Goal: Communication & Community: Answer question/provide support

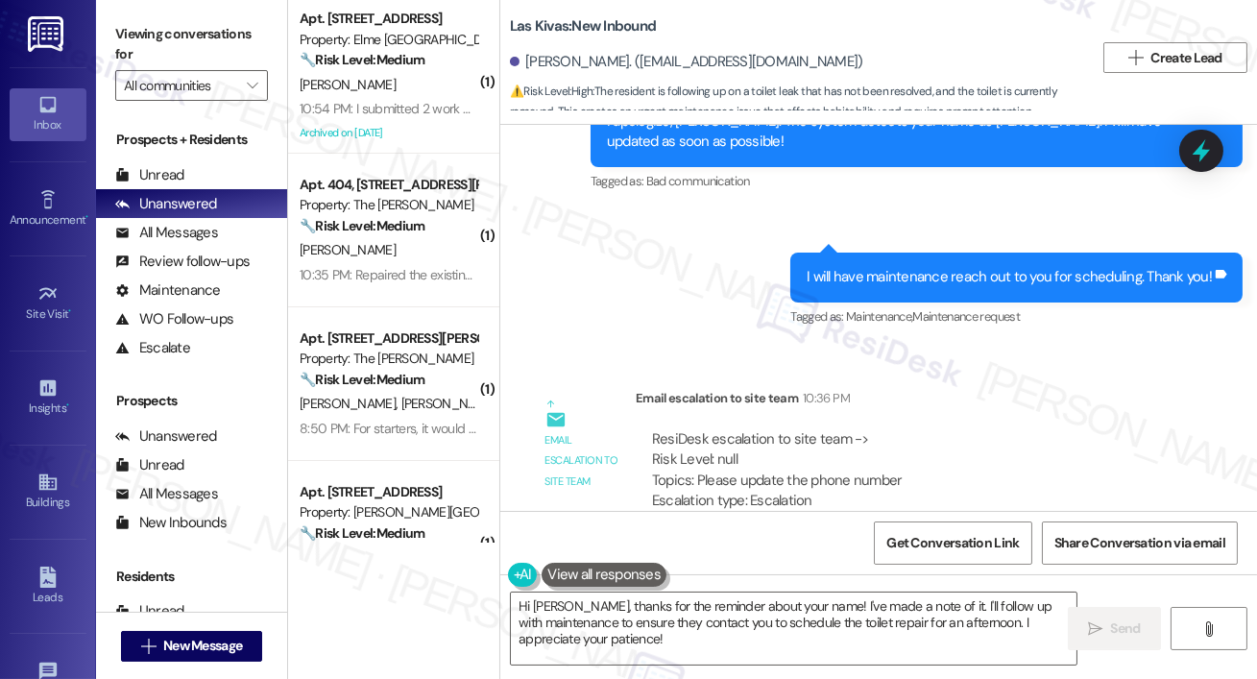
scroll to position [6169, 0]
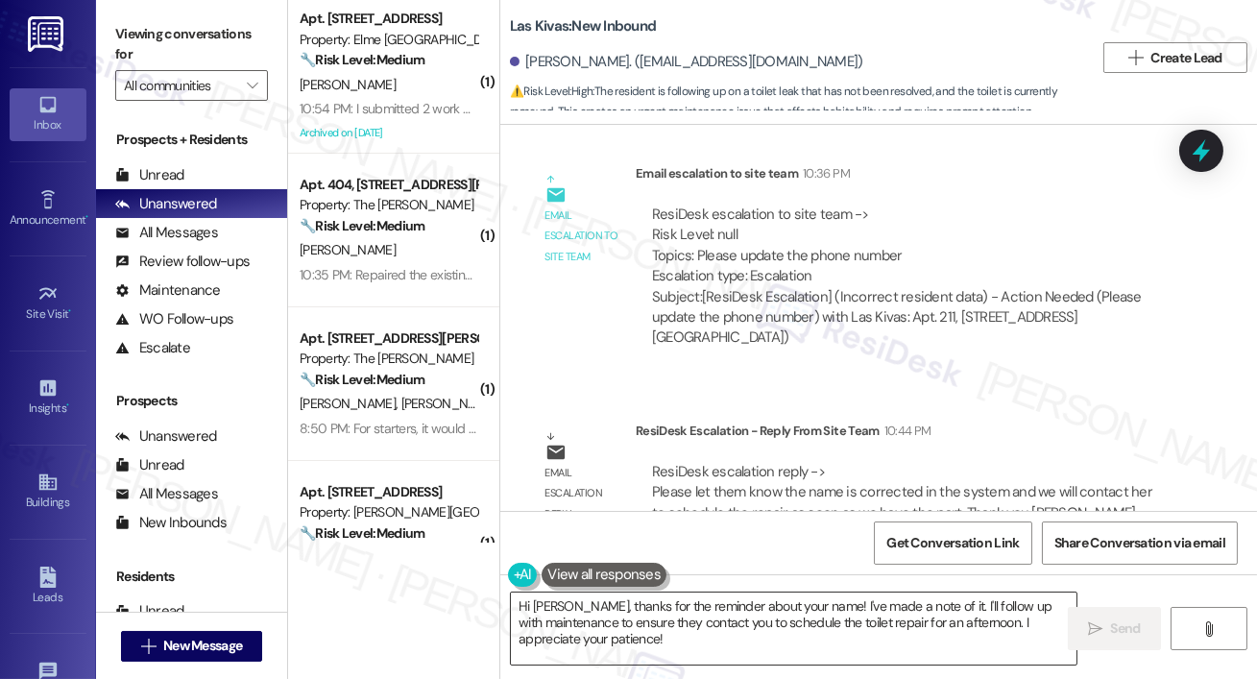
click at [698, 648] on textarea "Hi Maria, thanks for the reminder about your name! I've made a note of it. I'll…" at bounding box center [794, 629] width 566 height 72
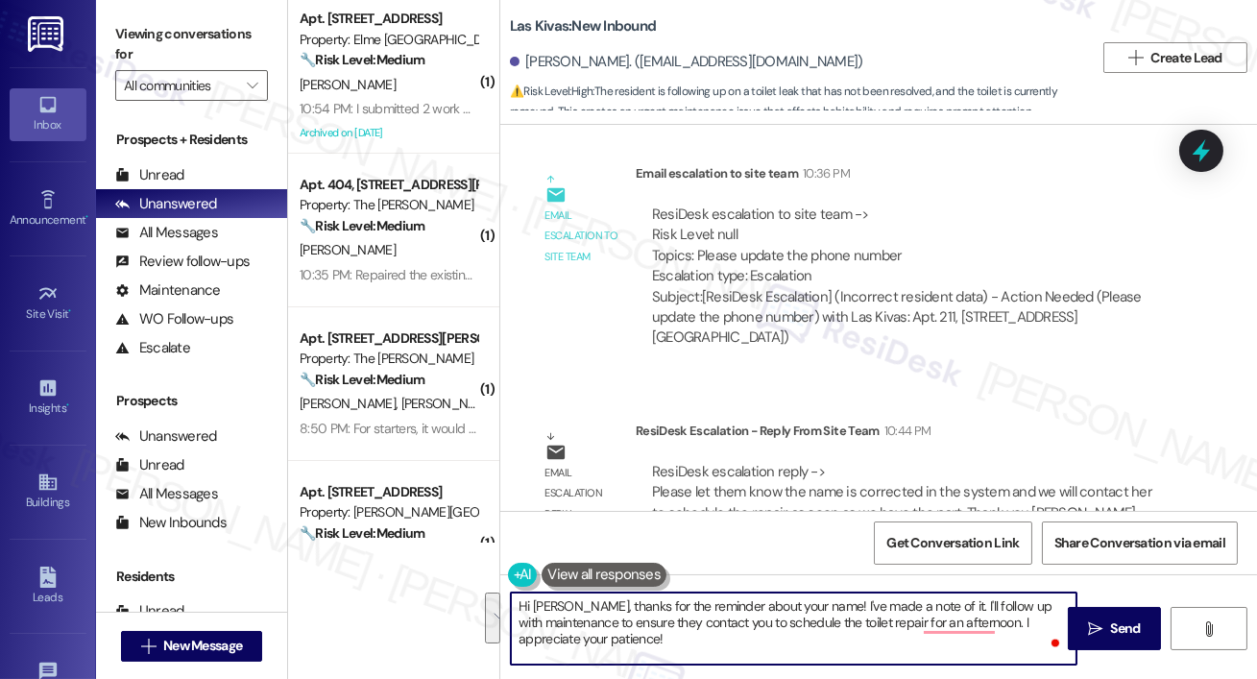
drag, startPoint x: 570, startPoint y: 606, endPoint x: 647, endPoint y: 646, distance: 87.6
click at [647, 646] on textarea "Hi Maria, thanks for the reminder about your name! I've made a note of it. I'll…" at bounding box center [794, 629] width 566 height 72
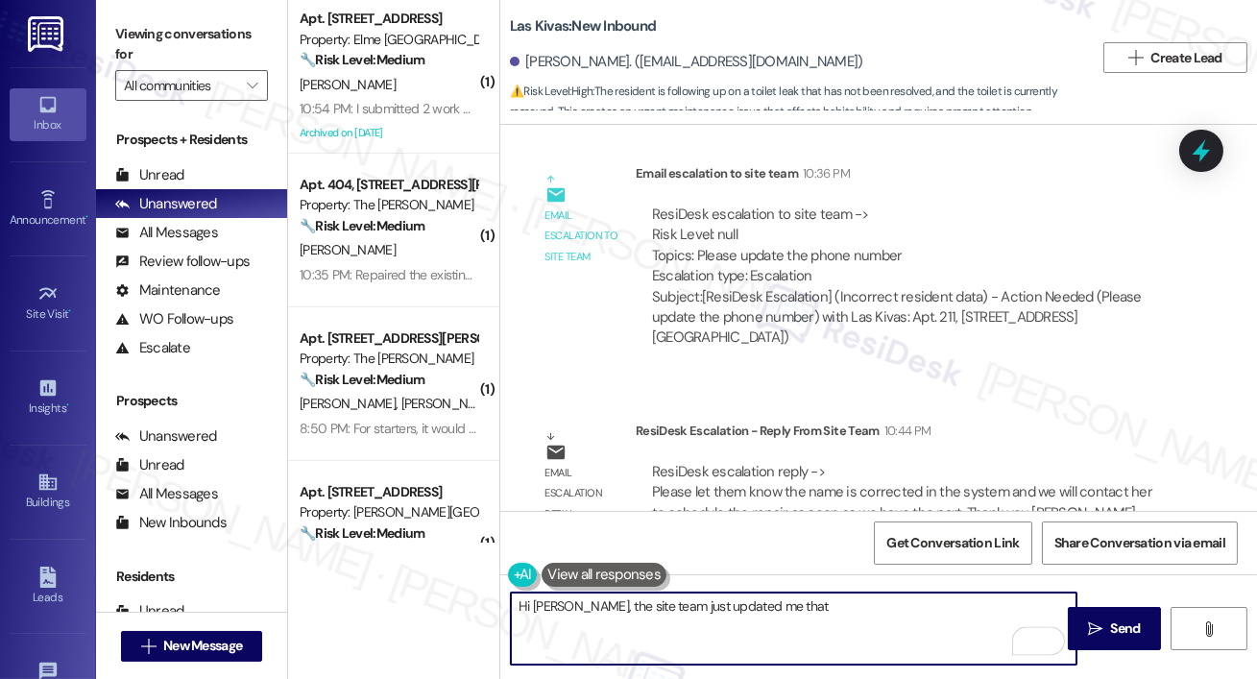
click at [670, 613] on textarea "Hi Maria, the site team just updated me that" at bounding box center [794, 629] width 566 height 72
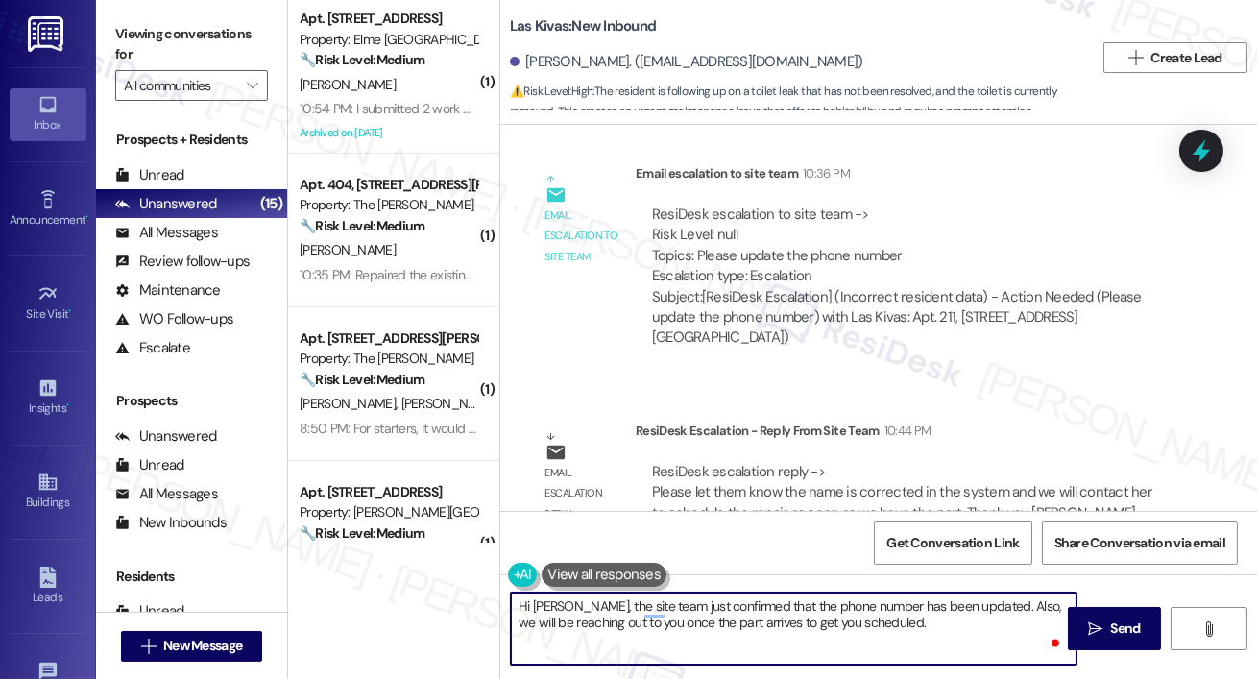
type textarea "Hi Maria, the site team just confirmed that the phone number has been updated. …"
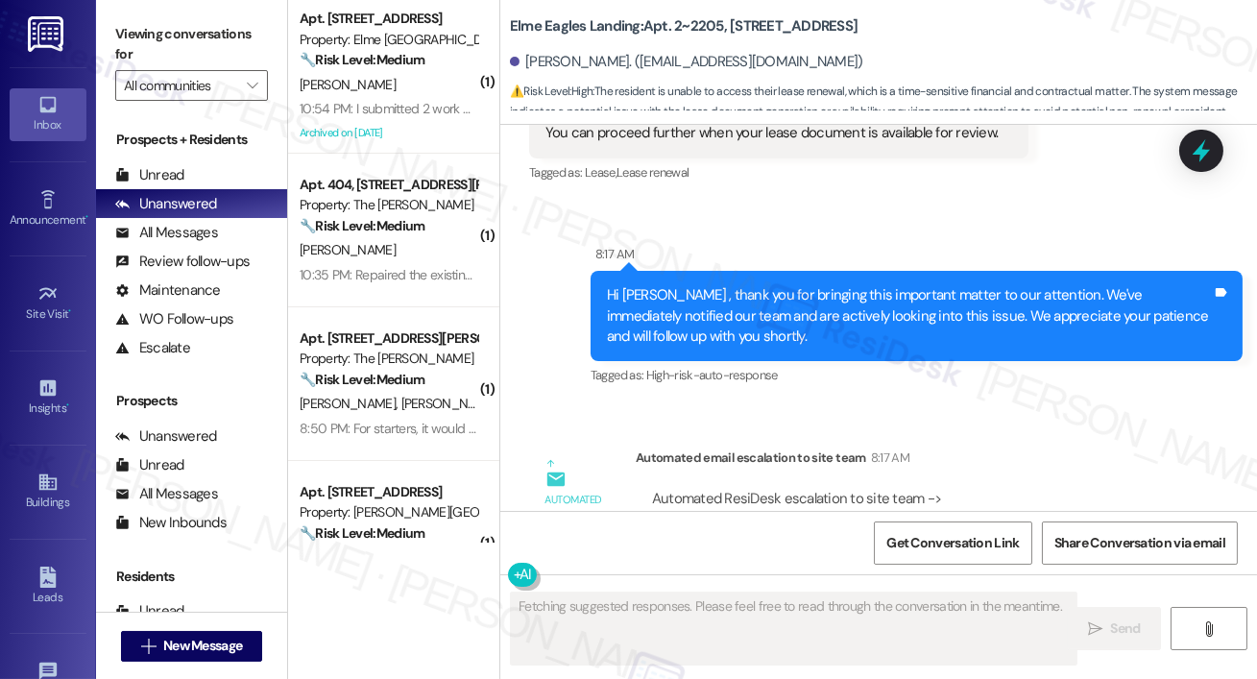
scroll to position [13743, 0]
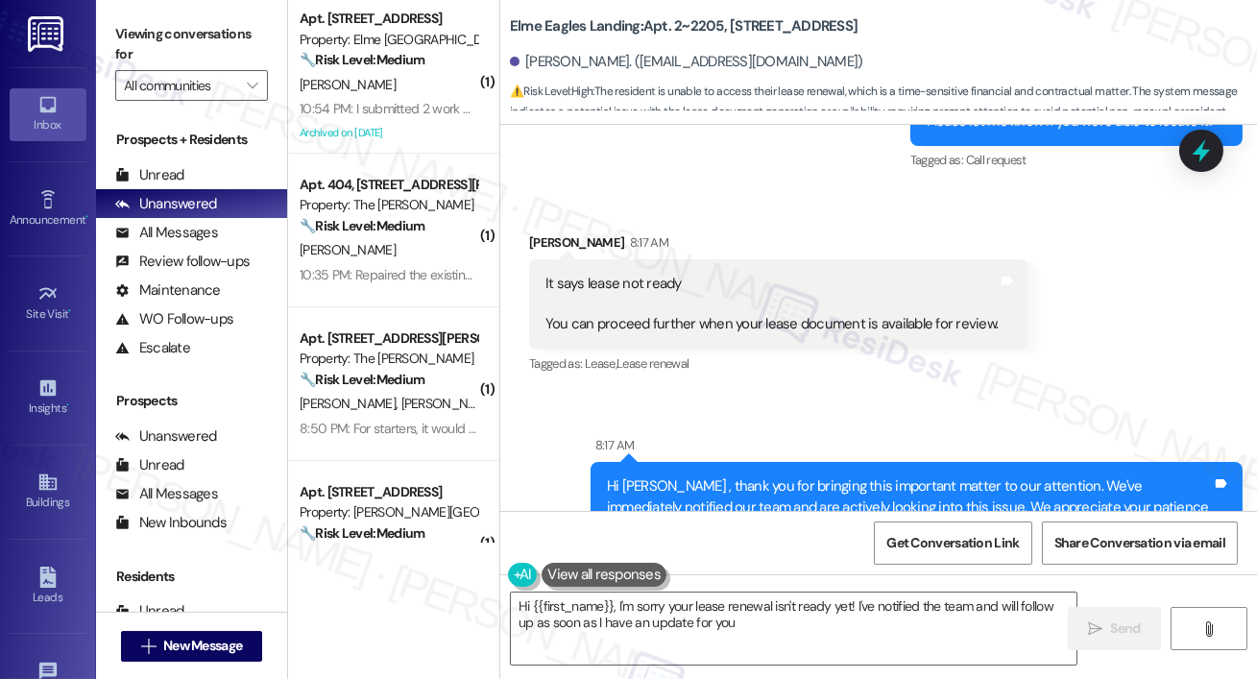
type textarea "Hi {{first_name}}, I'm sorry your lease renewal isn't ready yet! I've notified …"
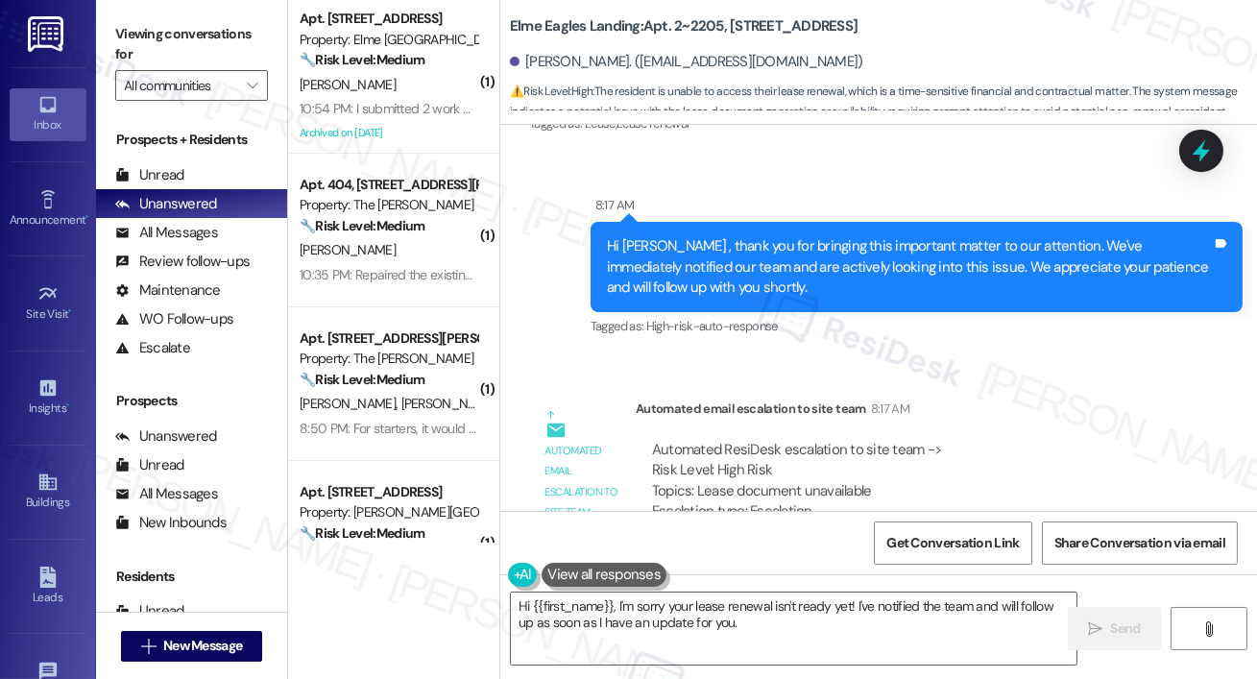
scroll to position [14022, 0]
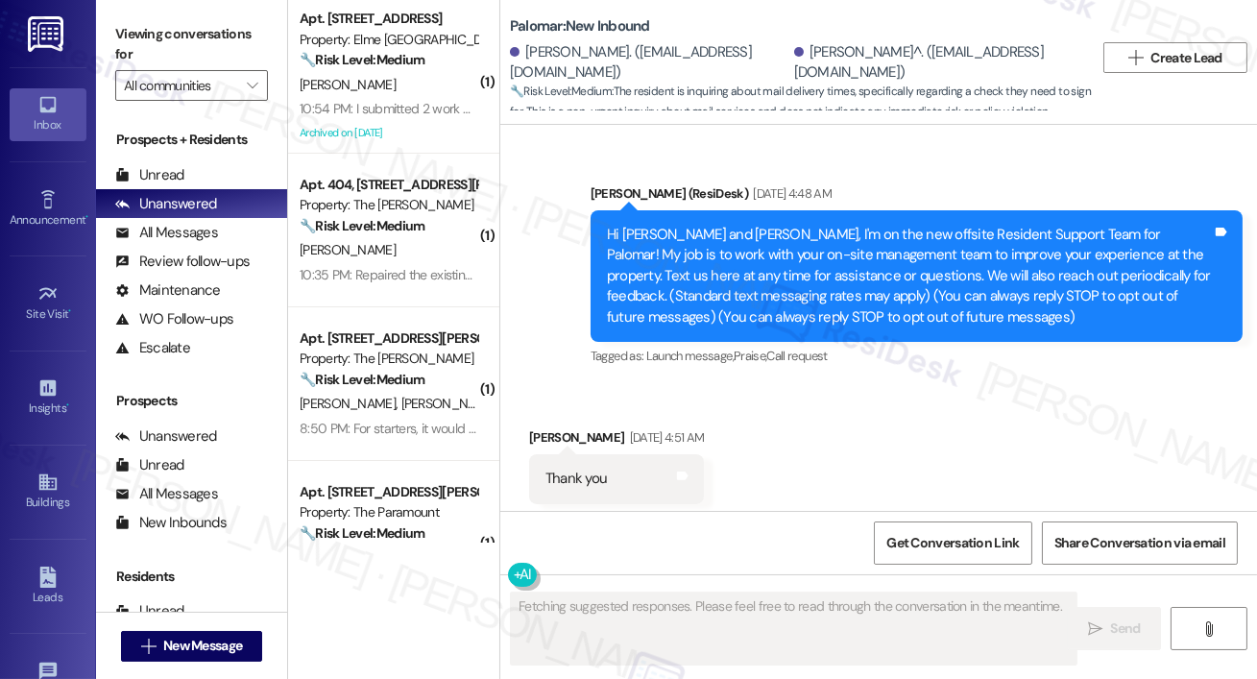
scroll to position [5007, 0]
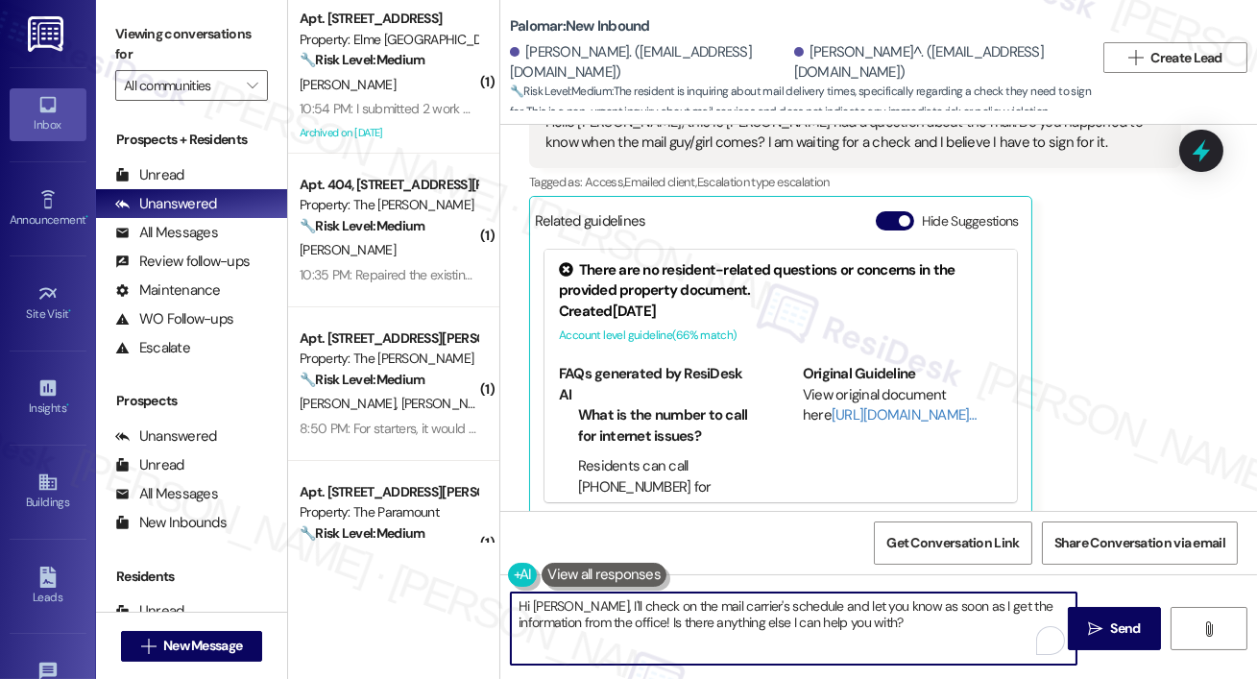
drag, startPoint x: 585, startPoint y: 609, endPoint x: 602, endPoint y: 640, distance: 35.3
click at [602, 640] on textarea "Hi Gregory, I'll check on the mail carrier's schedule and let you know as soon …" at bounding box center [794, 629] width 566 height 72
type textarea "Hi Gregory, I just heard back from the site team. You will need to contact the …"
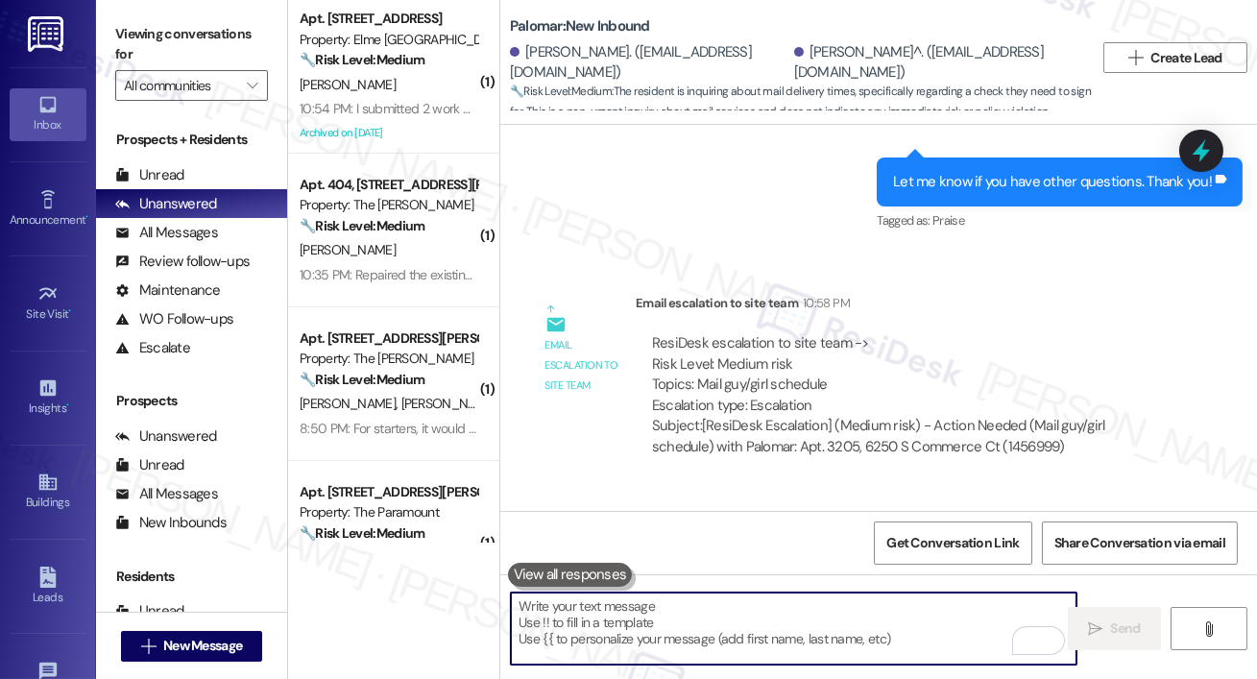
scroll to position [5757, 0]
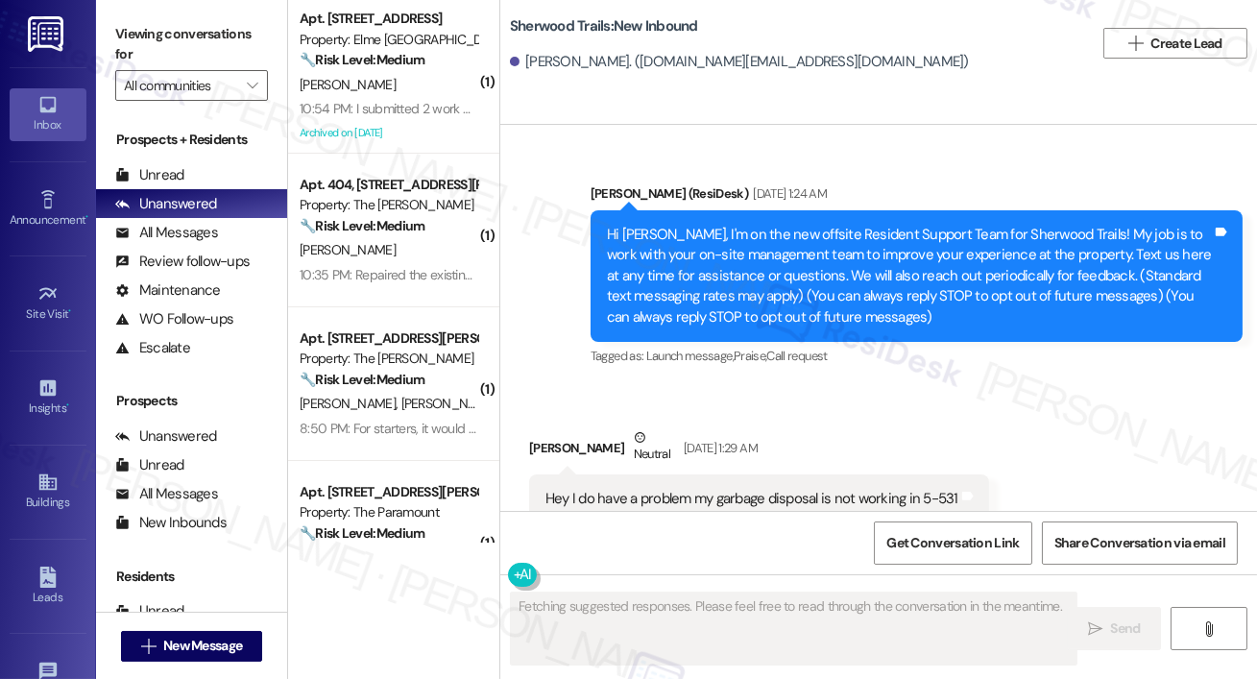
scroll to position [18641, 0]
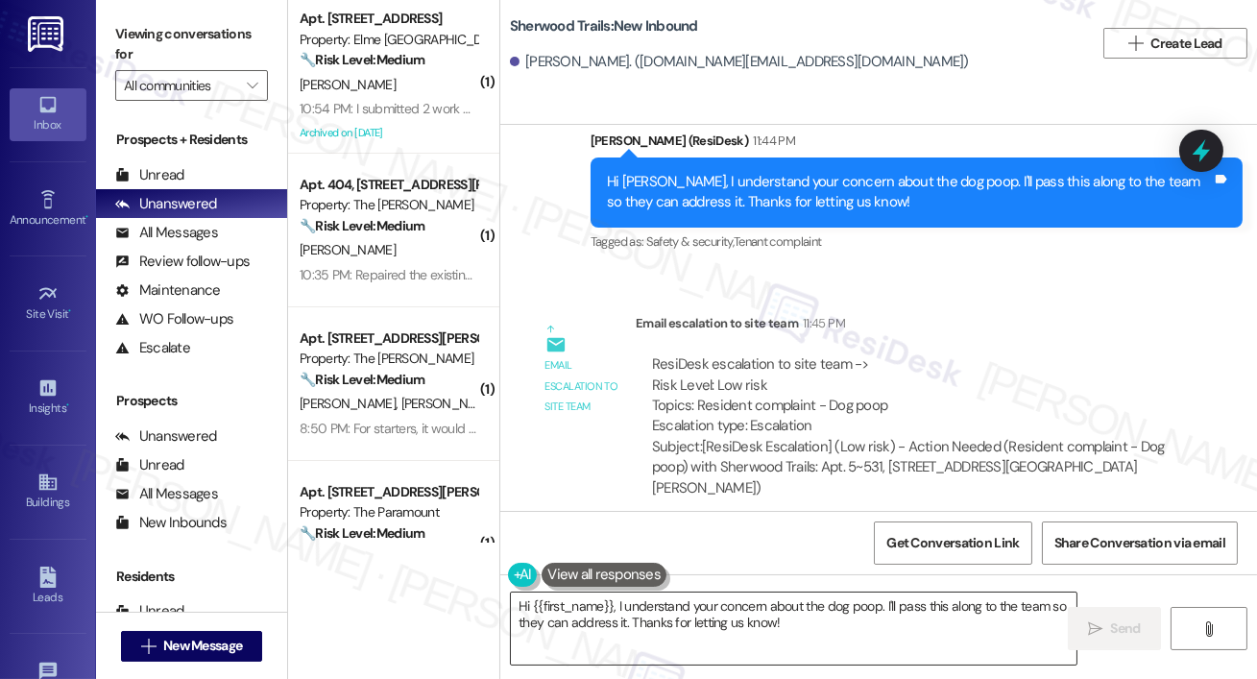
click at [853, 634] on textarea "Hi {{first_name}}, I understand your concern about the dog poop. I'll pass this…" at bounding box center [794, 629] width 566 height 72
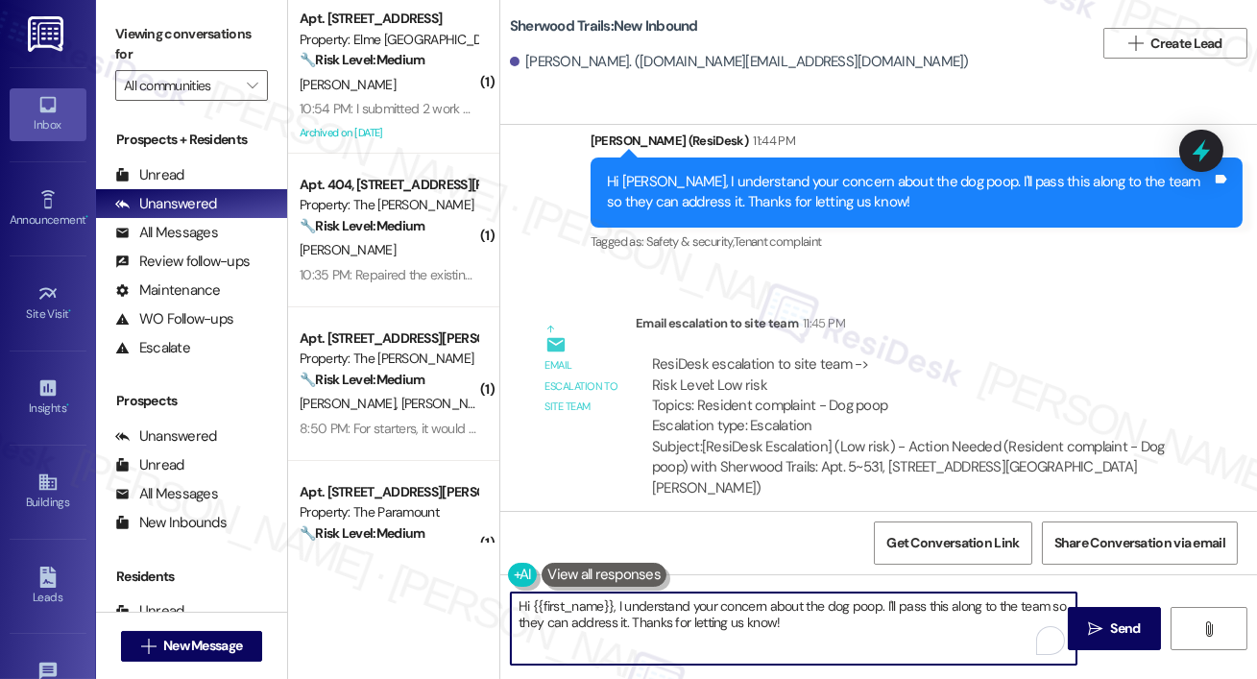
drag, startPoint x: 882, startPoint y: 634, endPoint x: 1006, endPoint y: 619, distance: 125.7
click at [622, 609] on textarea "Hi {{first_name}}, I understand your concern about the dog poop. I'll pass this…" at bounding box center [794, 629] width 566 height 72
type textarea "Hi {{first_name}}, do you happen to know which apartment caused the mess?"
